Goal: Task Accomplishment & Management: Complete application form

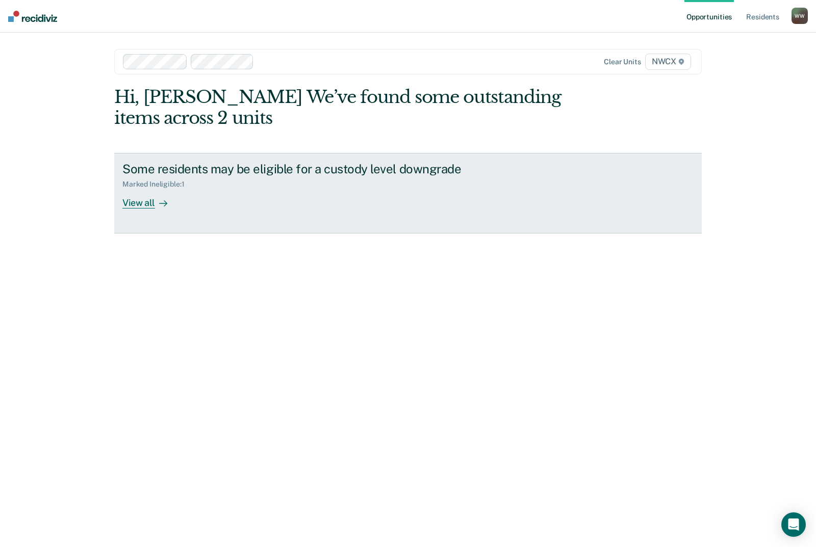
click at [151, 193] on div "View all" at bounding box center [150, 199] width 57 height 20
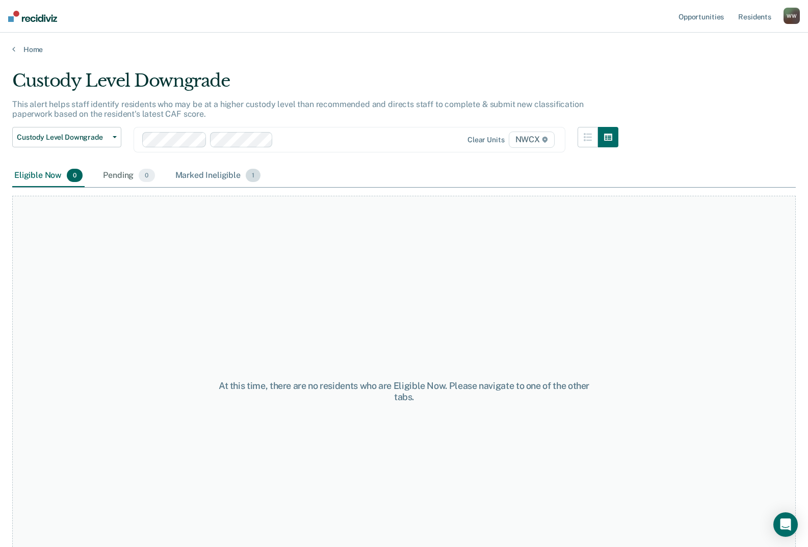
click at [202, 181] on div "Marked Ineligible 1" at bounding box center [218, 176] width 90 height 22
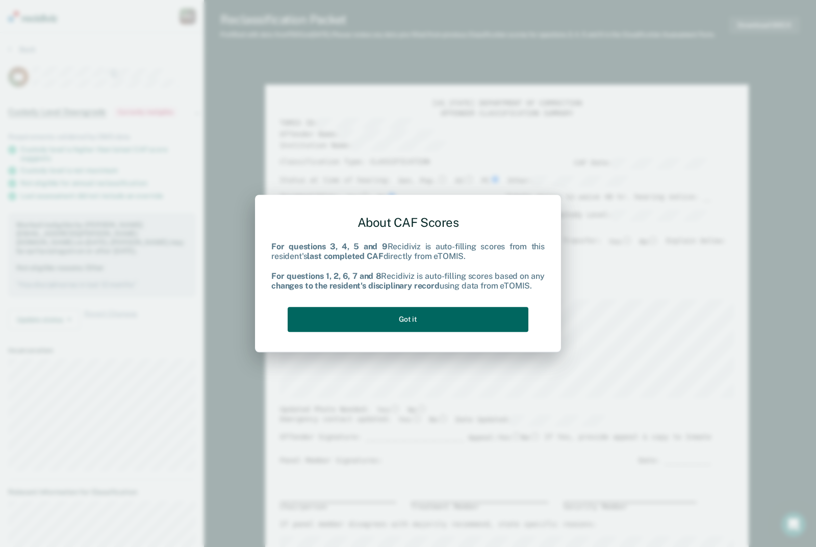
click at [408, 319] on button "Got it" at bounding box center [408, 319] width 241 height 25
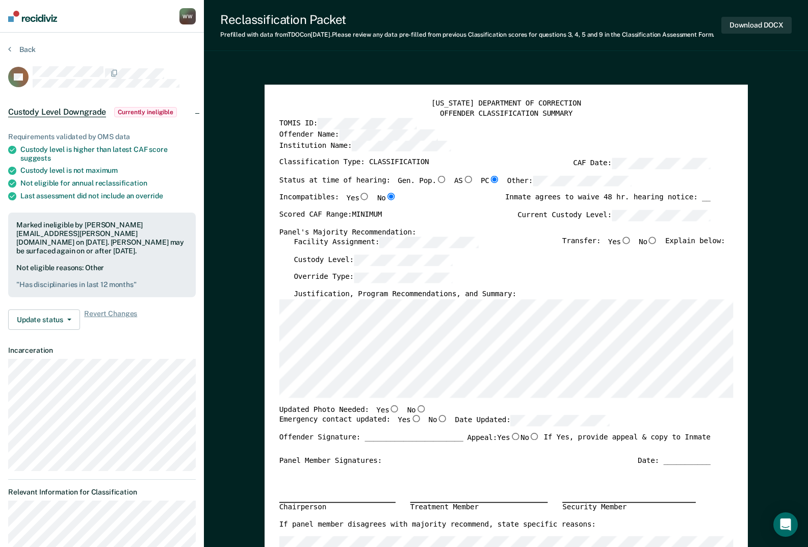
click at [631, 244] on input "Yes" at bounding box center [626, 240] width 11 height 7
type textarea "x"
radio input "true"
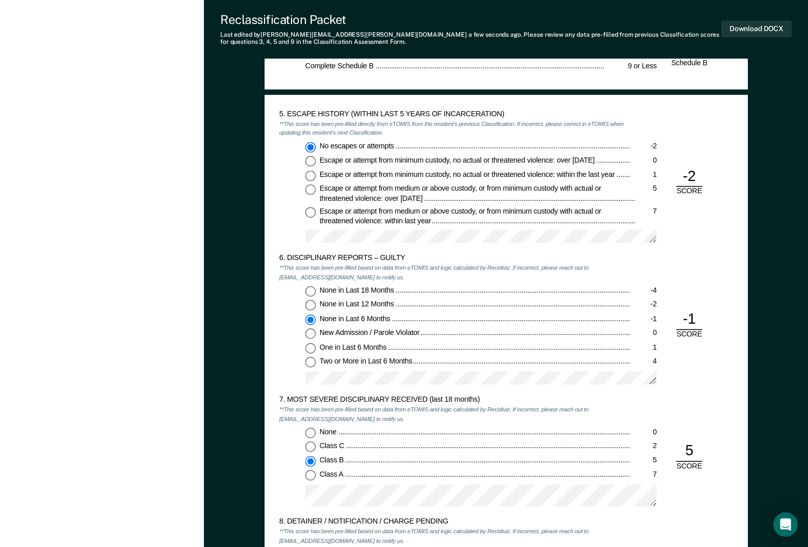
scroll to position [1275, 0]
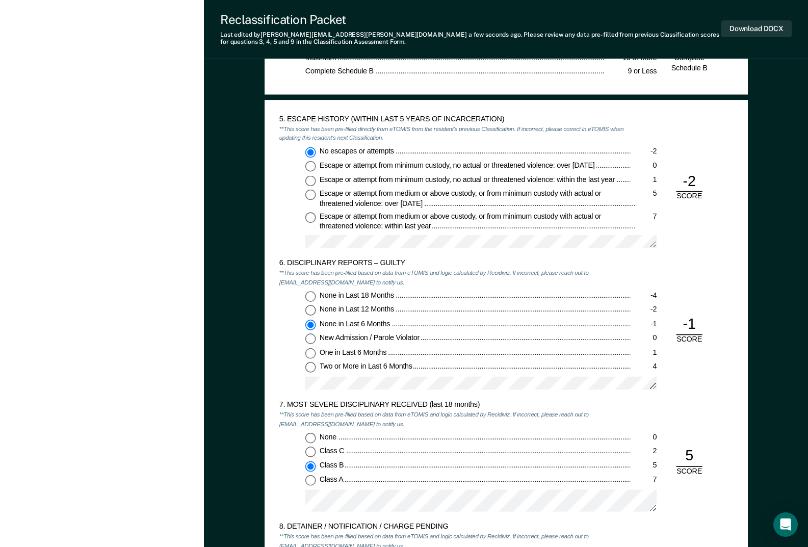
click at [313, 354] on input "One in Last 6 Months 1" at bounding box center [310, 353] width 11 height 11
type textarea "x"
radio input "false"
radio input "true"
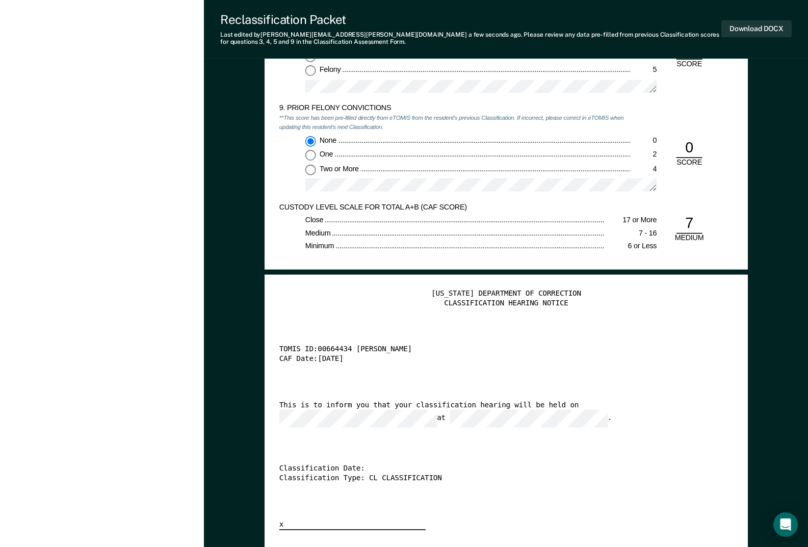
scroll to position [1938, 0]
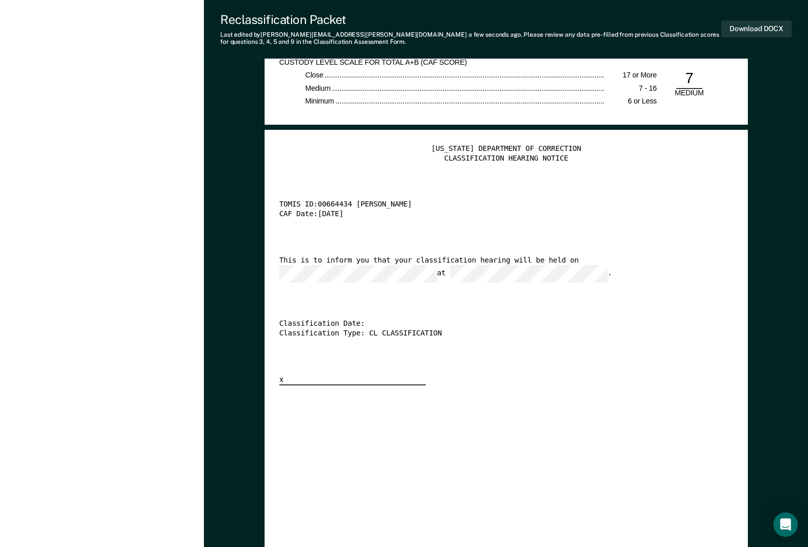
click at [636, 349] on div "[US_STATE] DEPARTMENT OF CORRECTION CLASSIFICATION HEARING NOTICE TOMIS ID: 006…" at bounding box center [506, 265] width 454 height 241
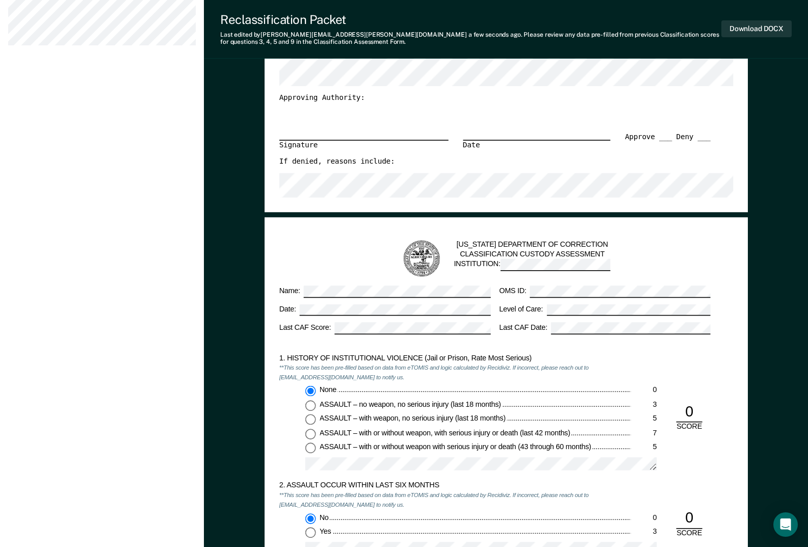
scroll to position [153, 0]
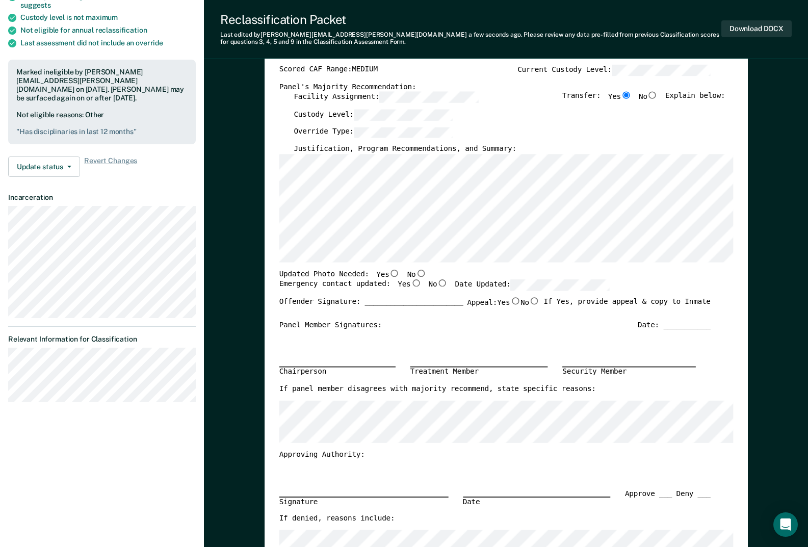
click at [416, 276] on input "No" at bounding box center [421, 272] width 11 height 7
type textarea "x"
radio input "true"
click at [411, 285] on input "Yes" at bounding box center [416, 282] width 11 height 7
type textarea "x"
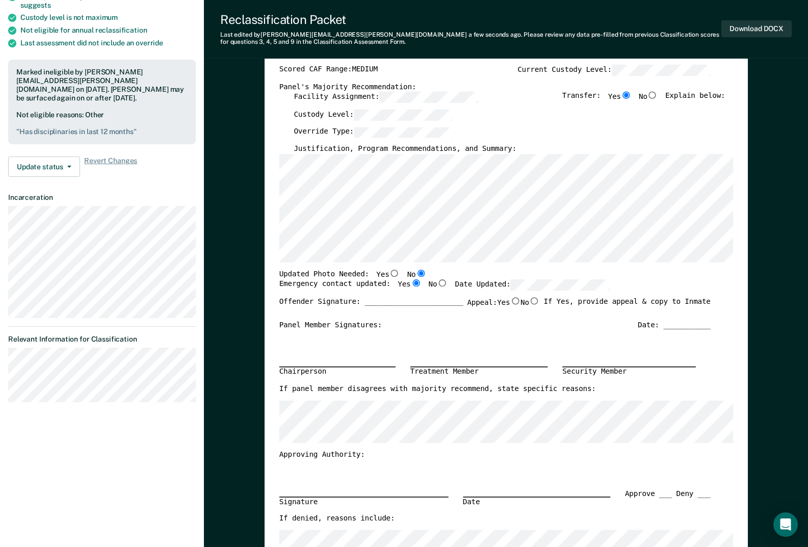
radio input "true"
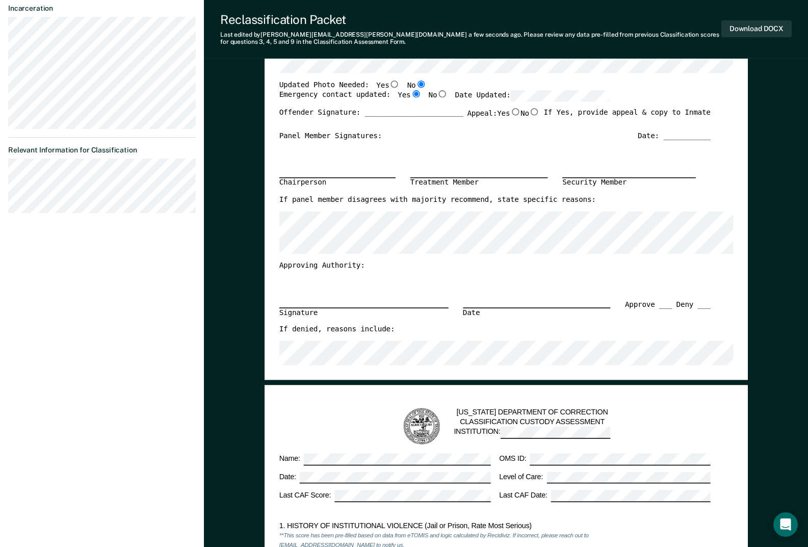
scroll to position [255, 0]
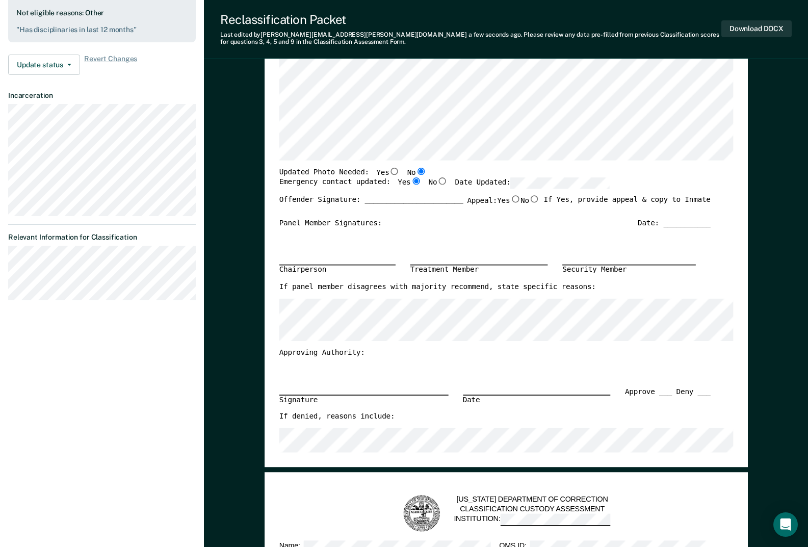
click at [677, 220] on div "Date: ___________" at bounding box center [674, 224] width 73 height 10
click at [679, 221] on div "Date: ___________" at bounding box center [674, 224] width 73 height 10
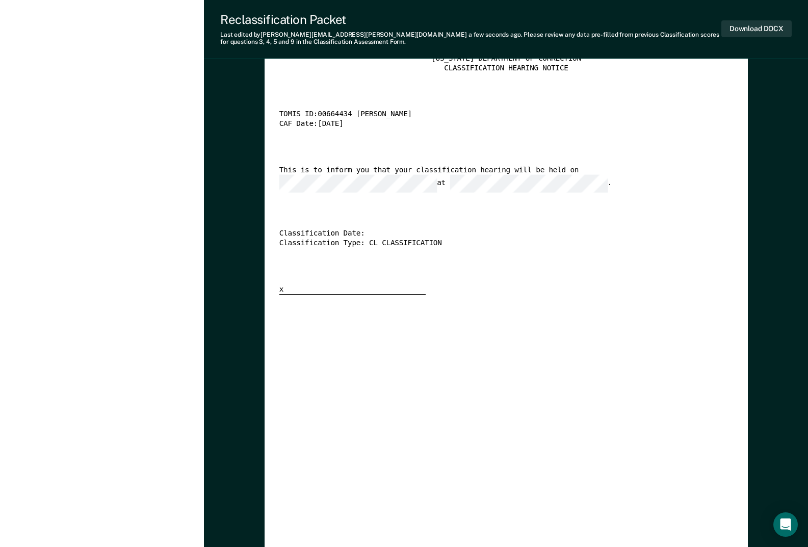
scroll to position [2040, 0]
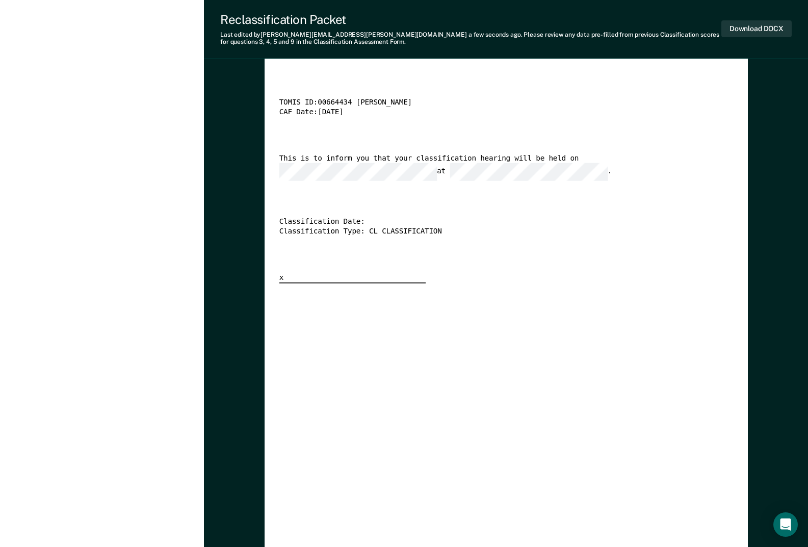
click at [686, 361] on div "[US_STATE] DEPARTMENT OF CORRECTION CLASSIFICATION HEARING NOTICE TOMIS ID: 006…" at bounding box center [506, 343] width 454 height 601
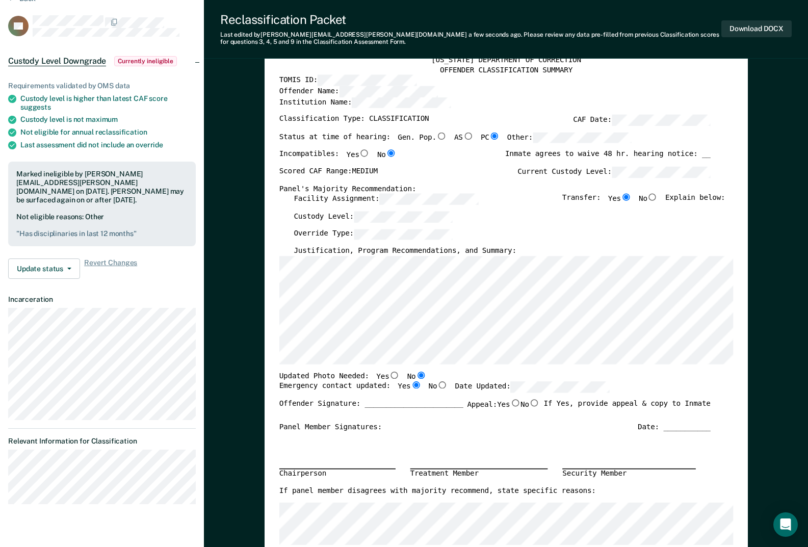
scroll to position [0, 0]
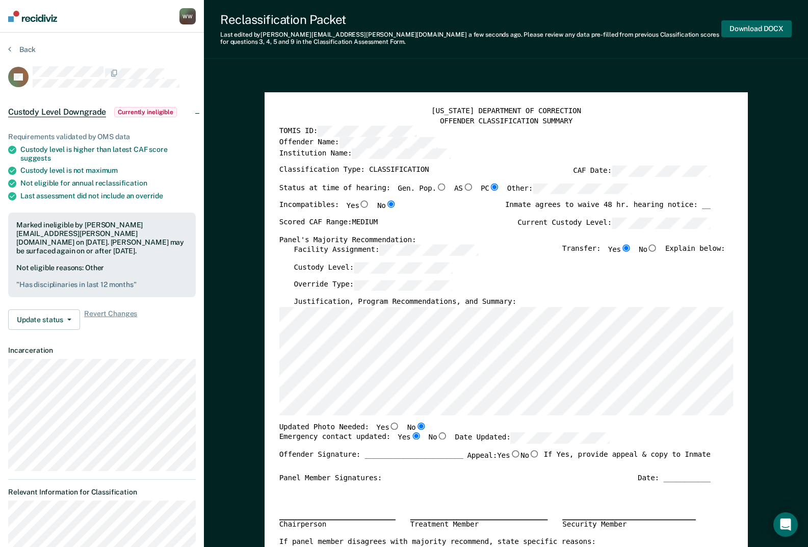
click at [746, 27] on button "Download DOCX" at bounding box center [757, 28] width 70 height 17
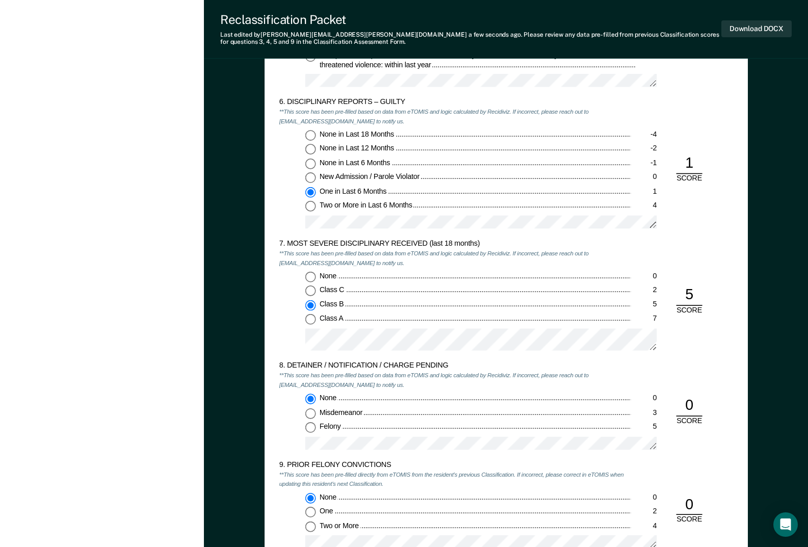
scroll to position [1581, 0]
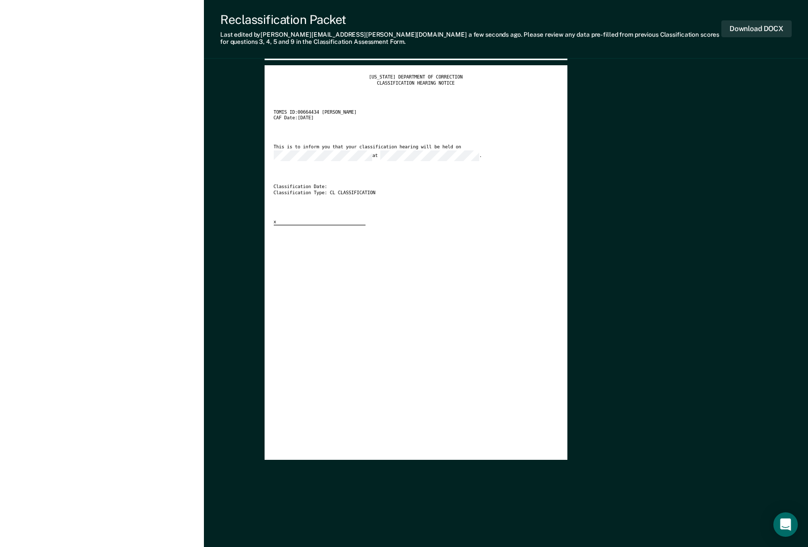
type textarea "x"
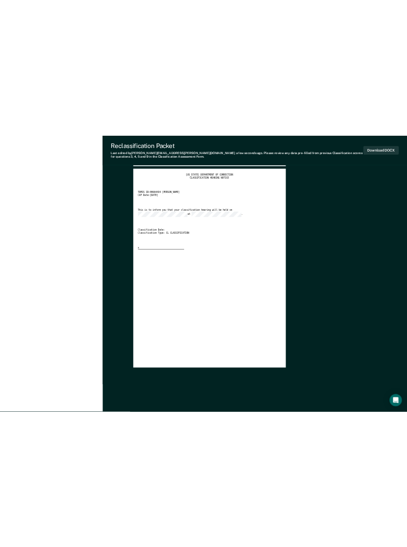
scroll to position [0, 0]
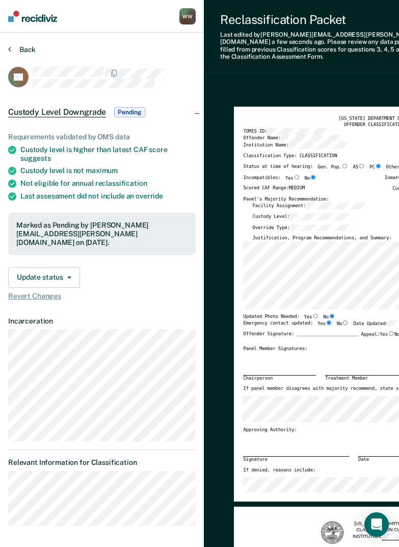
click at [27, 51] on button "Back" at bounding box center [22, 49] width 28 height 9
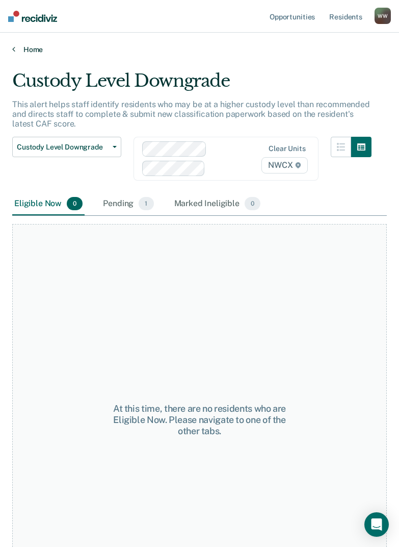
click at [37, 47] on link "Home" at bounding box center [199, 49] width 375 height 9
